Goal: Navigation & Orientation: Find specific page/section

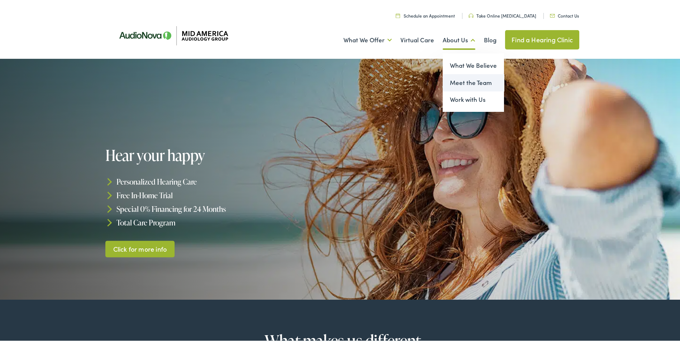
click at [458, 82] on link "Meet the Team" at bounding box center [473, 81] width 61 height 17
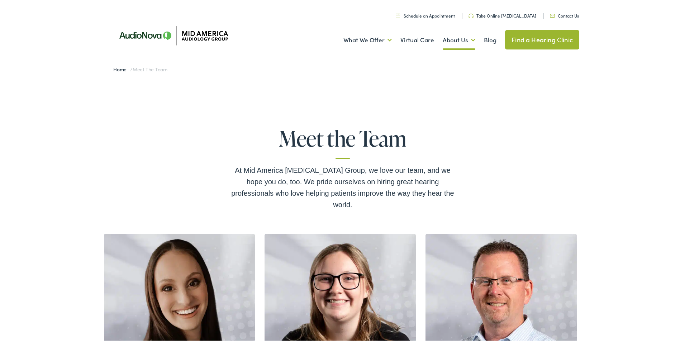
click at [115, 70] on link "Home" at bounding box center [121, 67] width 17 height 7
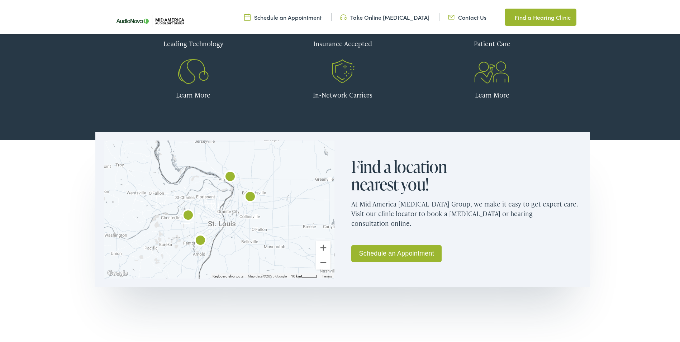
scroll to position [323, 0]
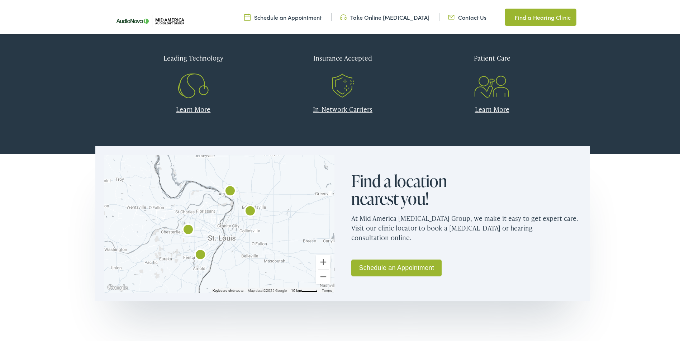
click at [197, 253] on img "AudioNova" at bounding box center [200, 254] width 23 height 23
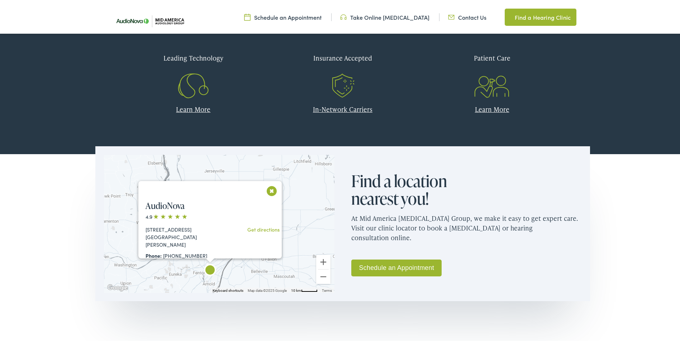
click at [86, 240] on div "To navigate the map with touch gestures double-tap and hold your finger on the …" at bounding box center [342, 229] width 685 height 155
click at [269, 188] on button "Close" at bounding box center [272, 189] width 13 height 13
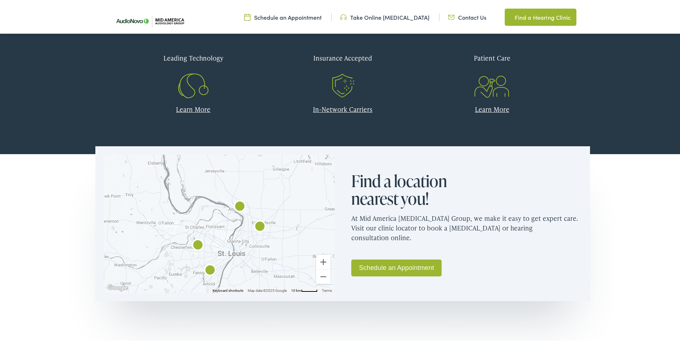
click at [197, 242] on img "AudioNova" at bounding box center [197, 244] width 23 height 23
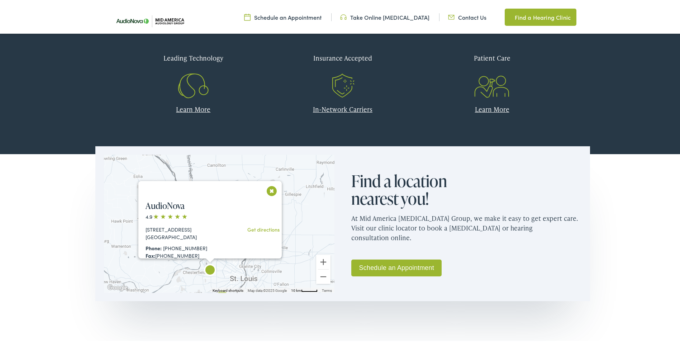
click at [271, 190] on button "Close" at bounding box center [272, 189] width 13 height 13
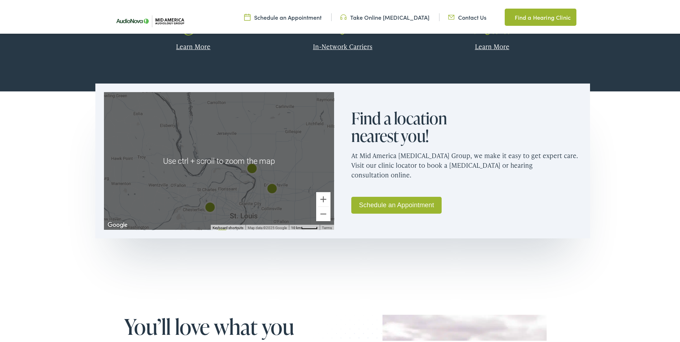
scroll to position [358, 0]
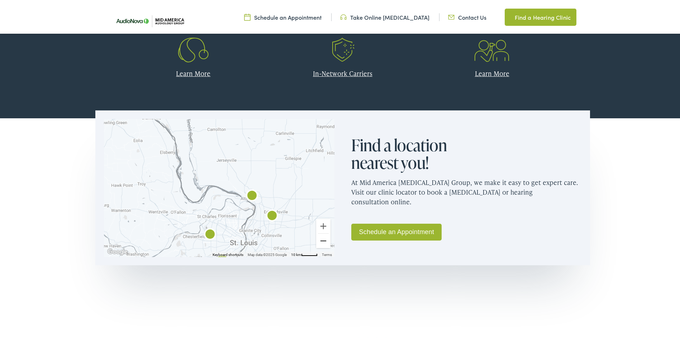
click at [318, 239] on button "Zoom out" at bounding box center [323, 239] width 14 height 14
